Goal: Transaction & Acquisition: Download file/media

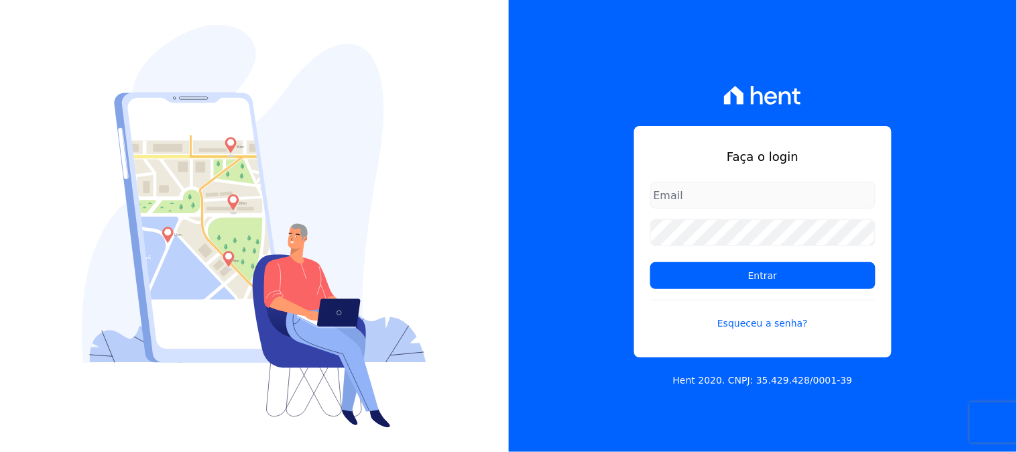
click at [699, 188] on input "email" at bounding box center [762, 195] width 225 height 27
click at [680, 201] on input "email" at bounding box center [762, 195] width 225 height 27
type input "[EMAIL_ADDRESS][DOMAIN_NAME]"
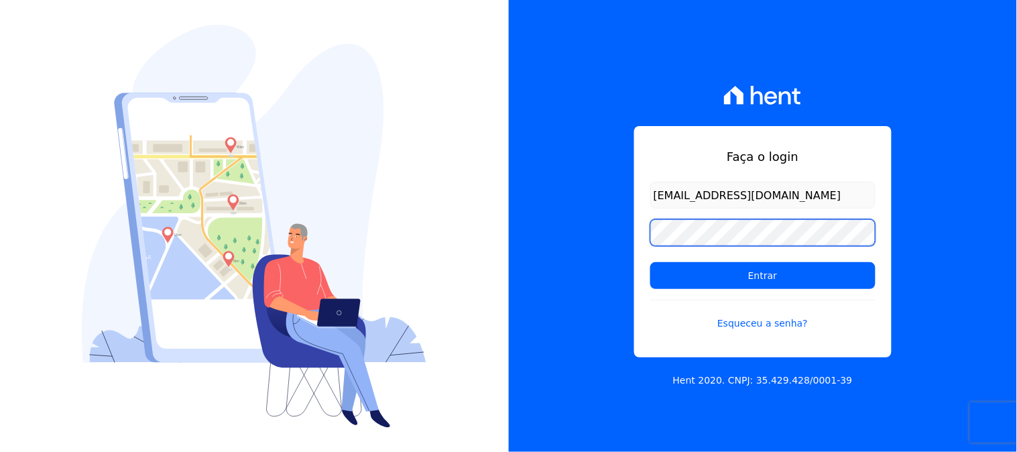
click at [650, 262] on input "Entrar" at bounding box center [762, 275] width 225 height 27
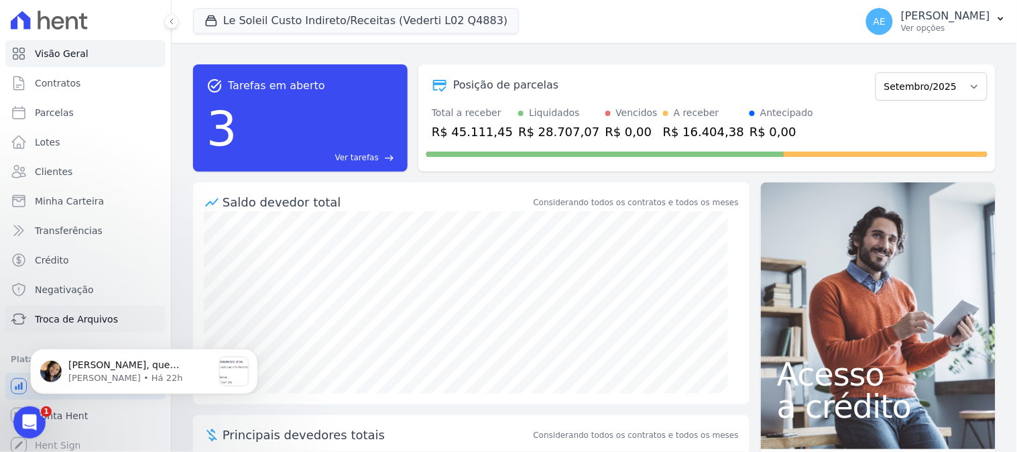
click at [82, 316] on span "Troca de Arquivos" at bounding box center [76, 318] width 83 height 13
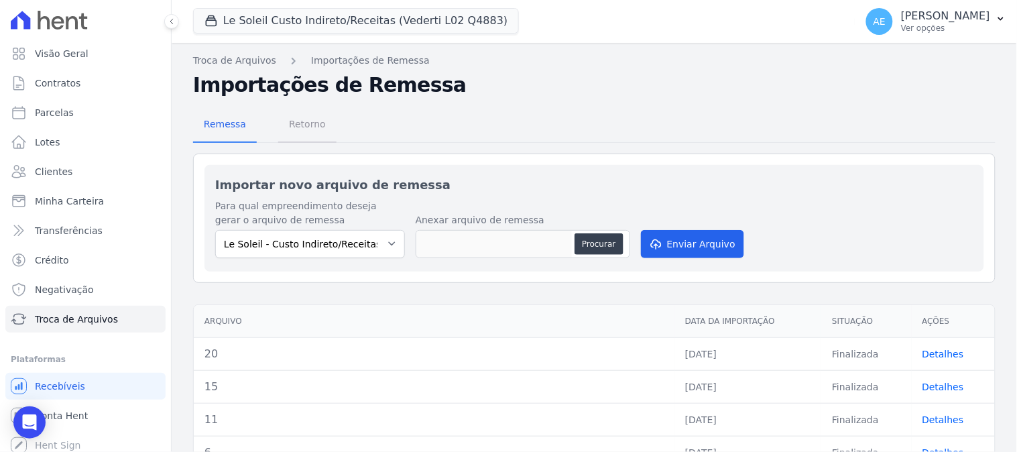
click at [282, 129] on span "Retorno" at bounding box center [307, 124] width 53 height 27
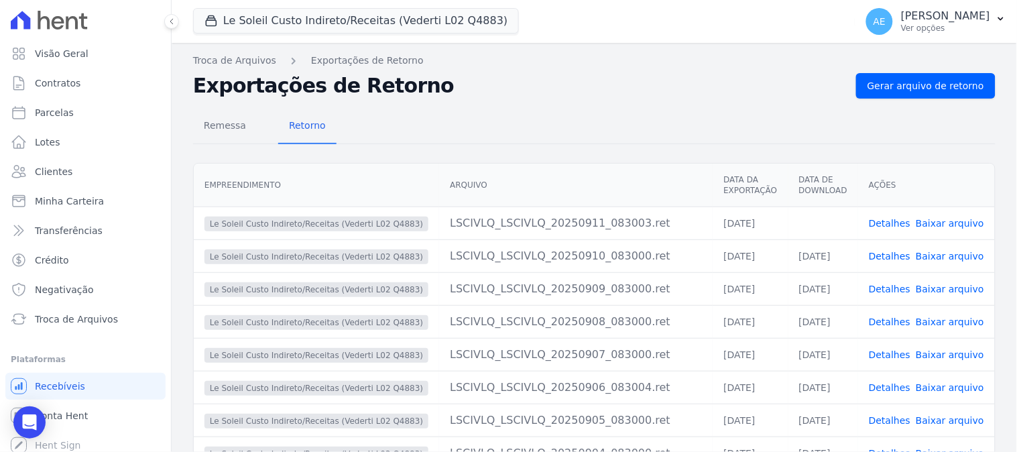
click at [934, 224] on link "Baixar arquivo" at bounding box center [950, 223] width 68 height 11
click at [313, 20] on button "Le Soleil Custo Indireto/Receitas (Vederti L02 Q4883)" at bounding box center [356, 20] width 326 height 25
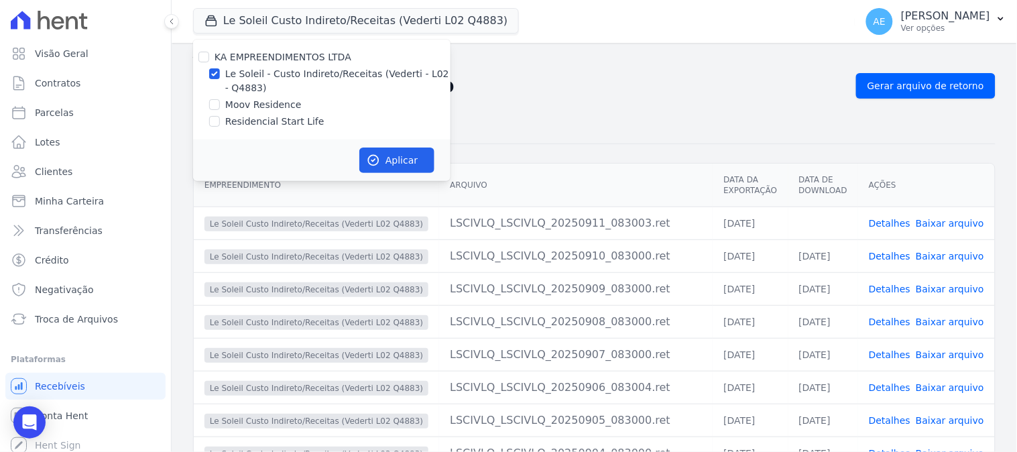
click at [242, 99] on label "Moov Residence" at bounding box center [263, 105] width 76 height 14
click at [220, 99] on input "Moov Residence" at bounding box center [214, 104] width 11 height 11
checkbox input "true"
click at [233, 82] on label "Le Soleil - Custo Indireto/Receitas (Vederti - L02 - Q4883)" at bounding box center [337, 81] width 225 height 28
click at [220, 79] on input "Le Soleil - Custo Indireto/Receitas (Vederti - L02 - Q4883)" at bounding box center [214, 73] width 11 height 11
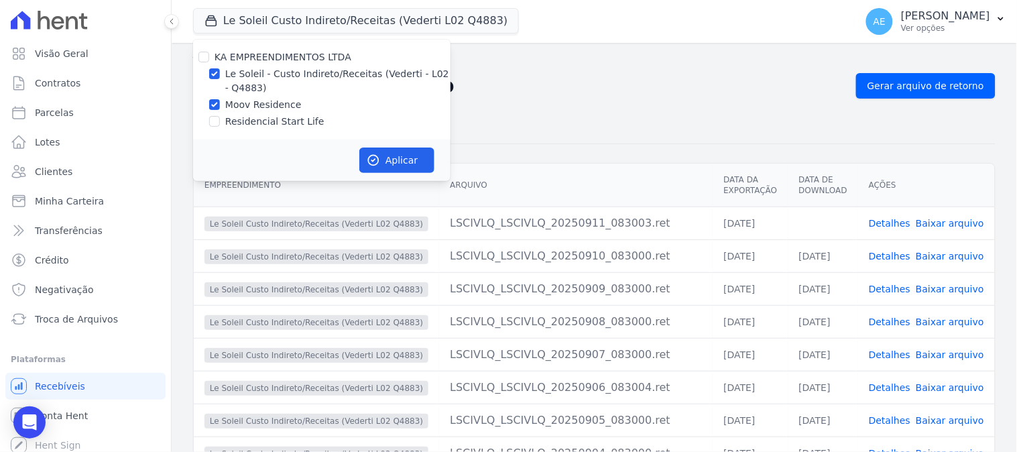
checkbox input "false"
click at [378, 155] on icon "button" at bounding box center [373, 160] width 13 height 13
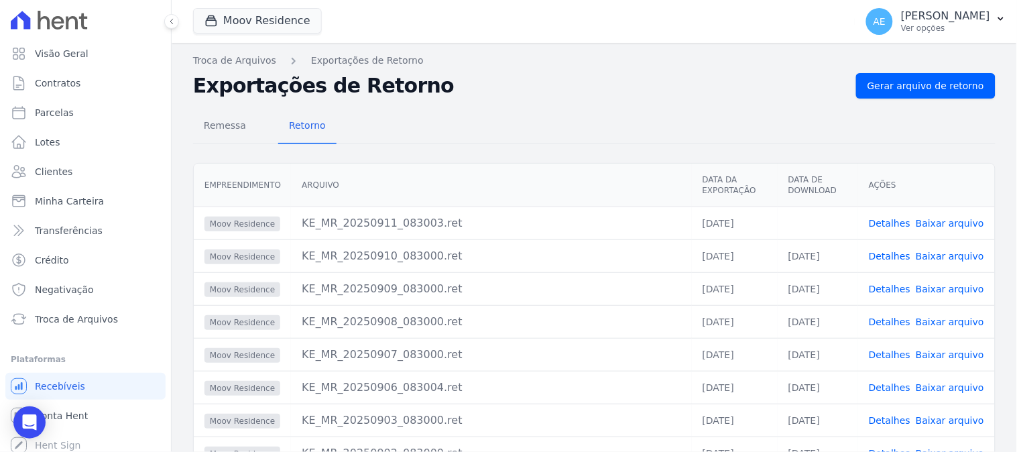
click at [922, 220] on link "Baixar arquivo" at bounding box center [950, 223] width 68 height 11
click at [251, 24] on button "Moov Residence" at bounding box center [257, 20] width 129 height 25
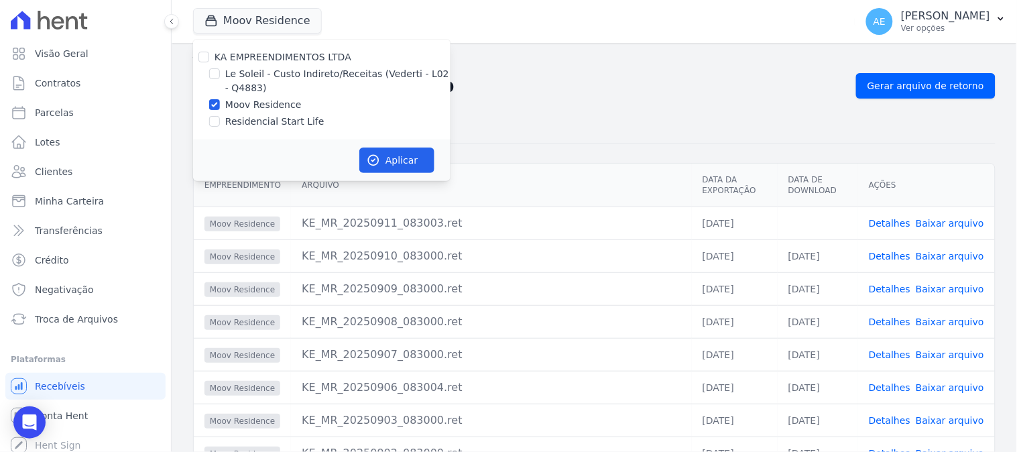
click at [270, 118] on label "Residencial Start Life" at bounding box center [274, 122] width 99 height 14
click at [220, 118] on input "Residencial Start Life" at bounding box center [214, 121] width 11 height 11
checkbox input "true"
click at [257, 107] on label "Moov Residence" at bounding box center [263, 105] width 76 height 14
click at [220, 107] on input "Moov Residence" at bounding box center [214, 104] width 11 height 11
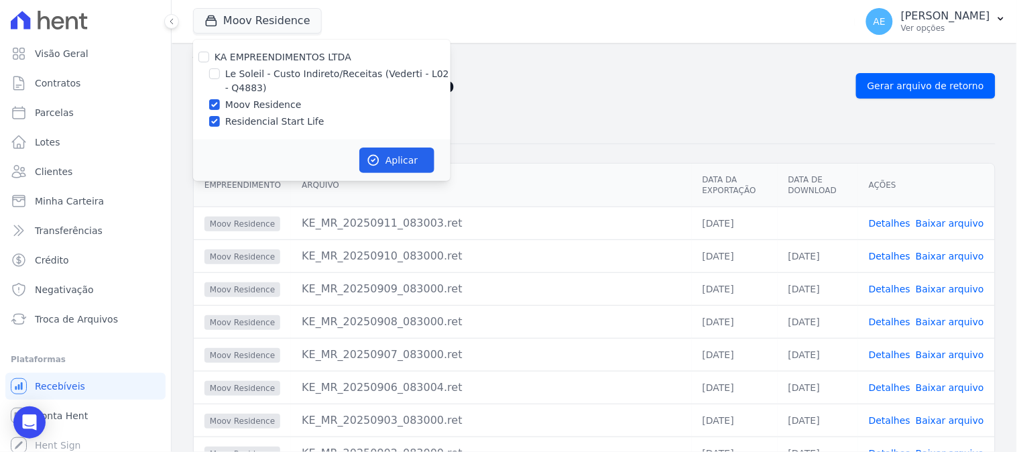
checkbox input "false"
click at [372, 161] on icon "button" at bounding box center [374, 161] width 10 height 10
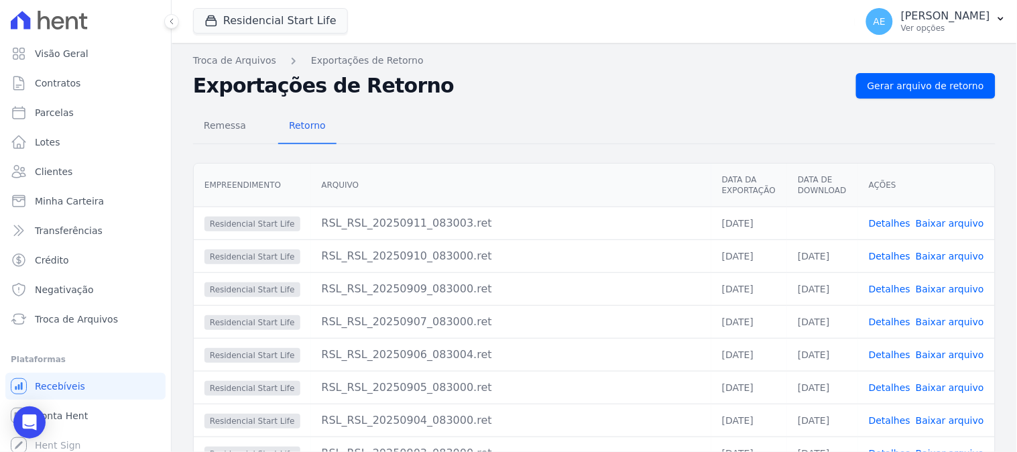
click at [937, 228] on link "Baixar arquivo" at bounding box center [950, 223] width 68 height 11
